Goal: Task Accomplishment & Management: Complete application form

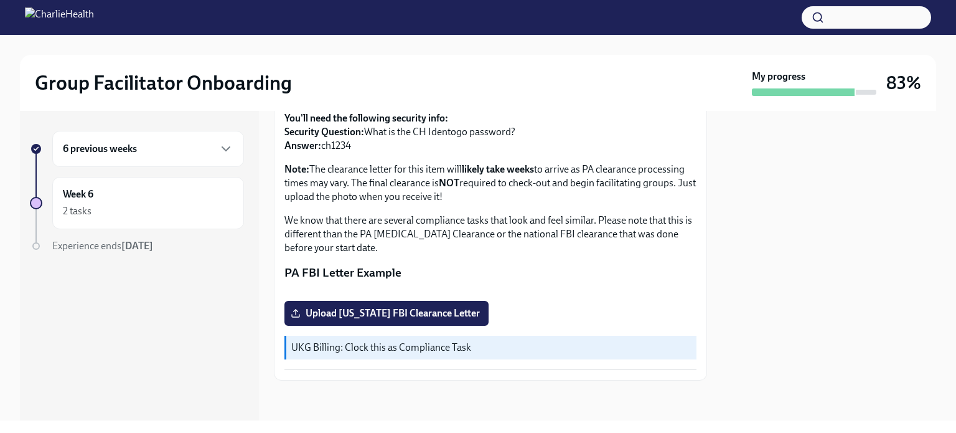
scroll to position [291, 0]
click at [354, 314] on span "Upload [US_STATE] FBI Clearance Letter" at bounding box center [386, 313] width 187 height 12
click at [0, 0] on input "Upload [US_STATE] FBI Clearance Letter" at bounding box center [0, 0] width 0 height 0
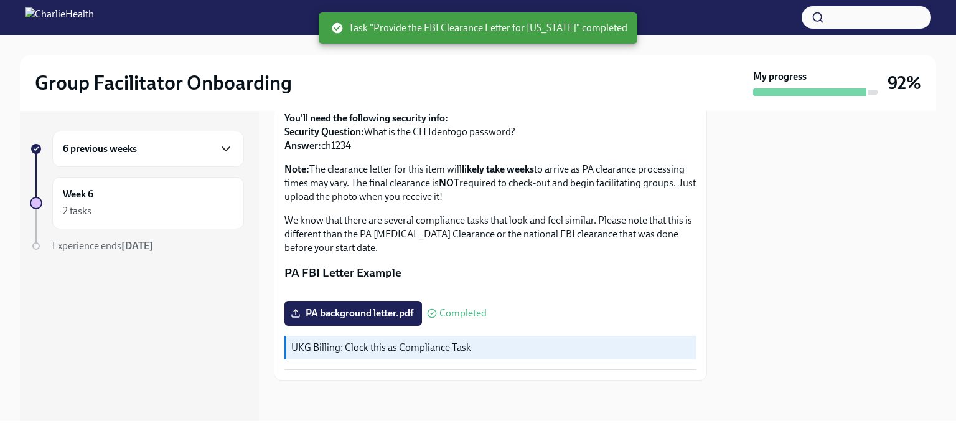
click at [230, 150] on icon "button" at bounding box center [225, 148] width 15 height 15
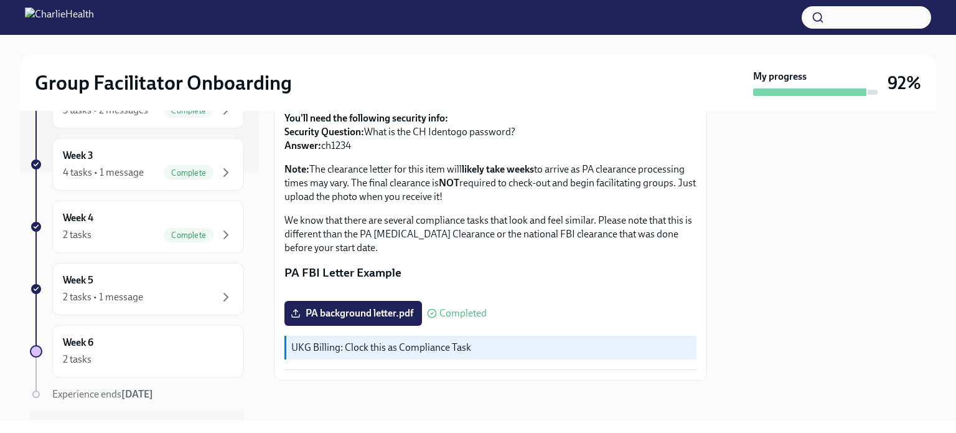
scroll to position [277, 0]
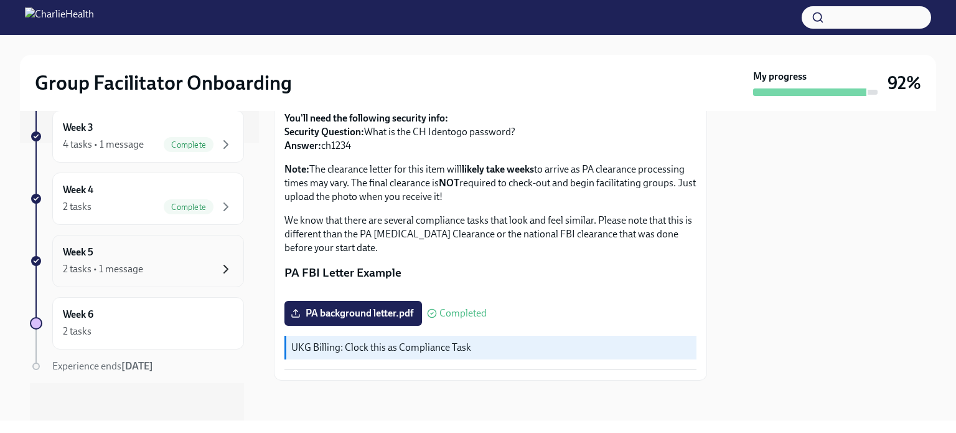
click at [218, 263] on icon "button" at bounding box center [225, 268] width 15 height 15
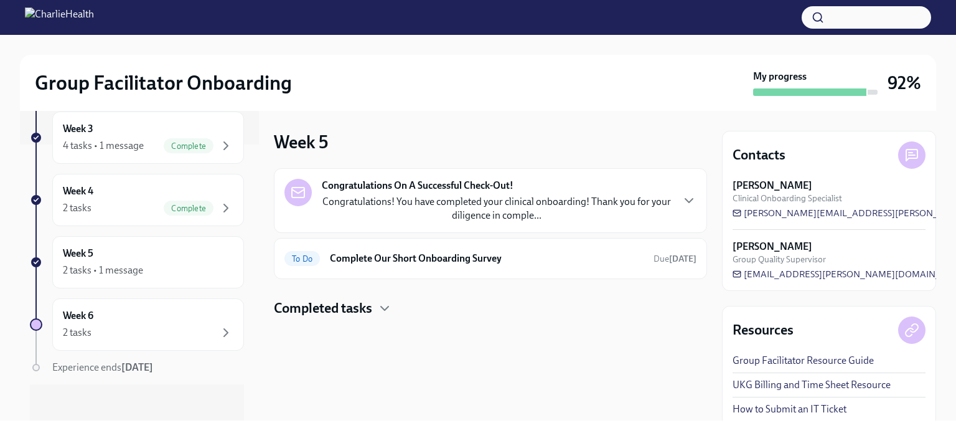
scroll to position [277, 0]
click at [202, 333] on div "2 tasks" at bounding box center [148, 331] width 171 height 15
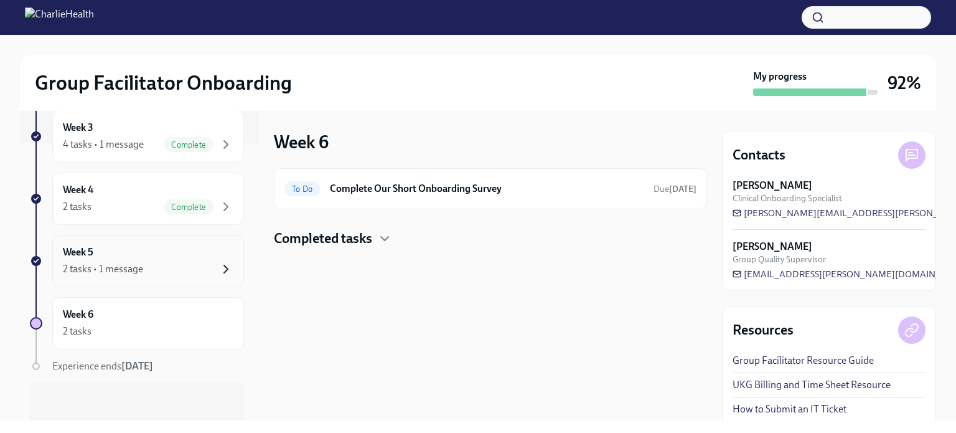
click at [224, 271] on icon "button" at bounding box center [226, 268] width 4 height 7
